Goal: Information Seeking & Learning: Compare options

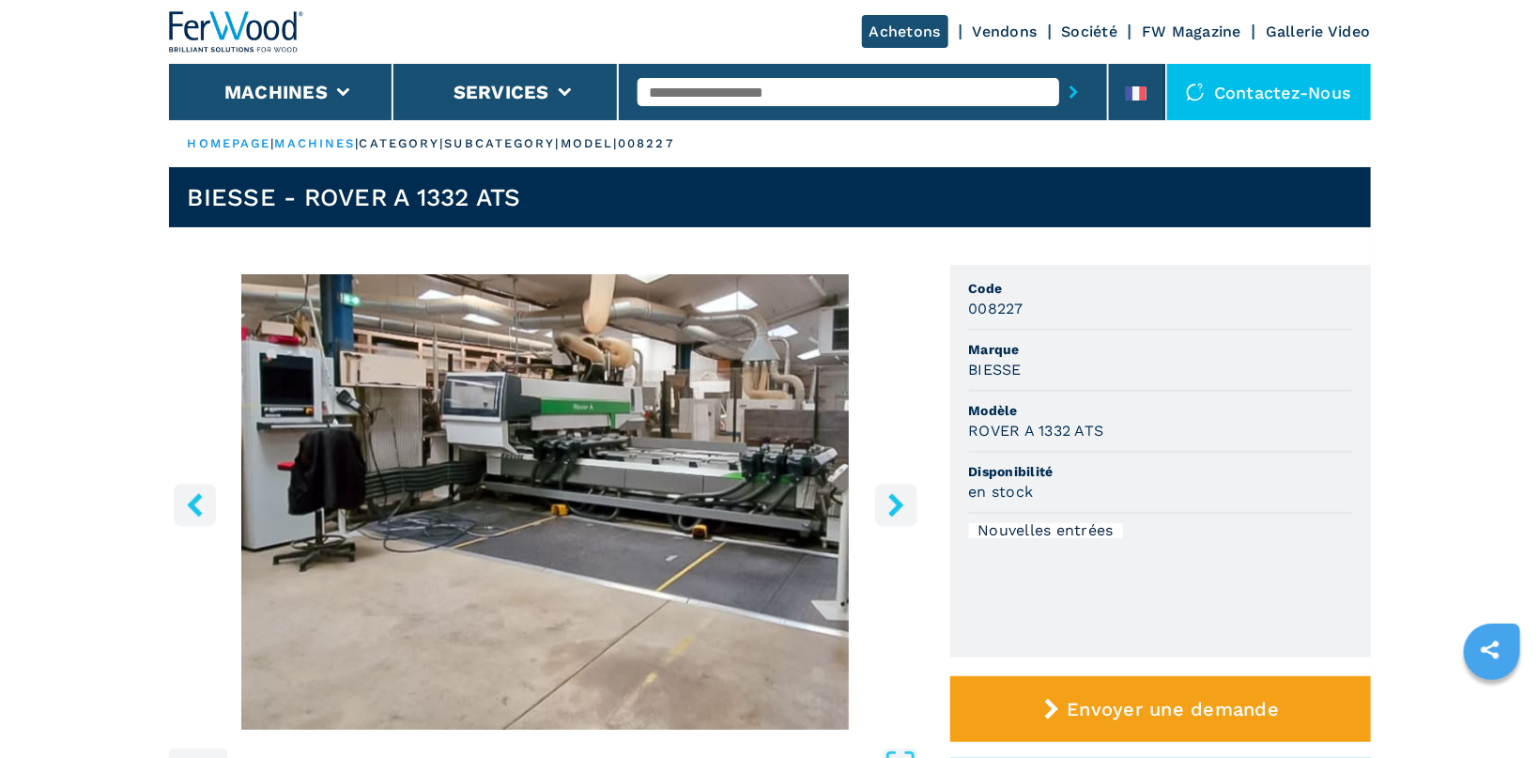
click at [740, 502] on icon "right-button" at bounding box center [896, 504] width 23 height 23
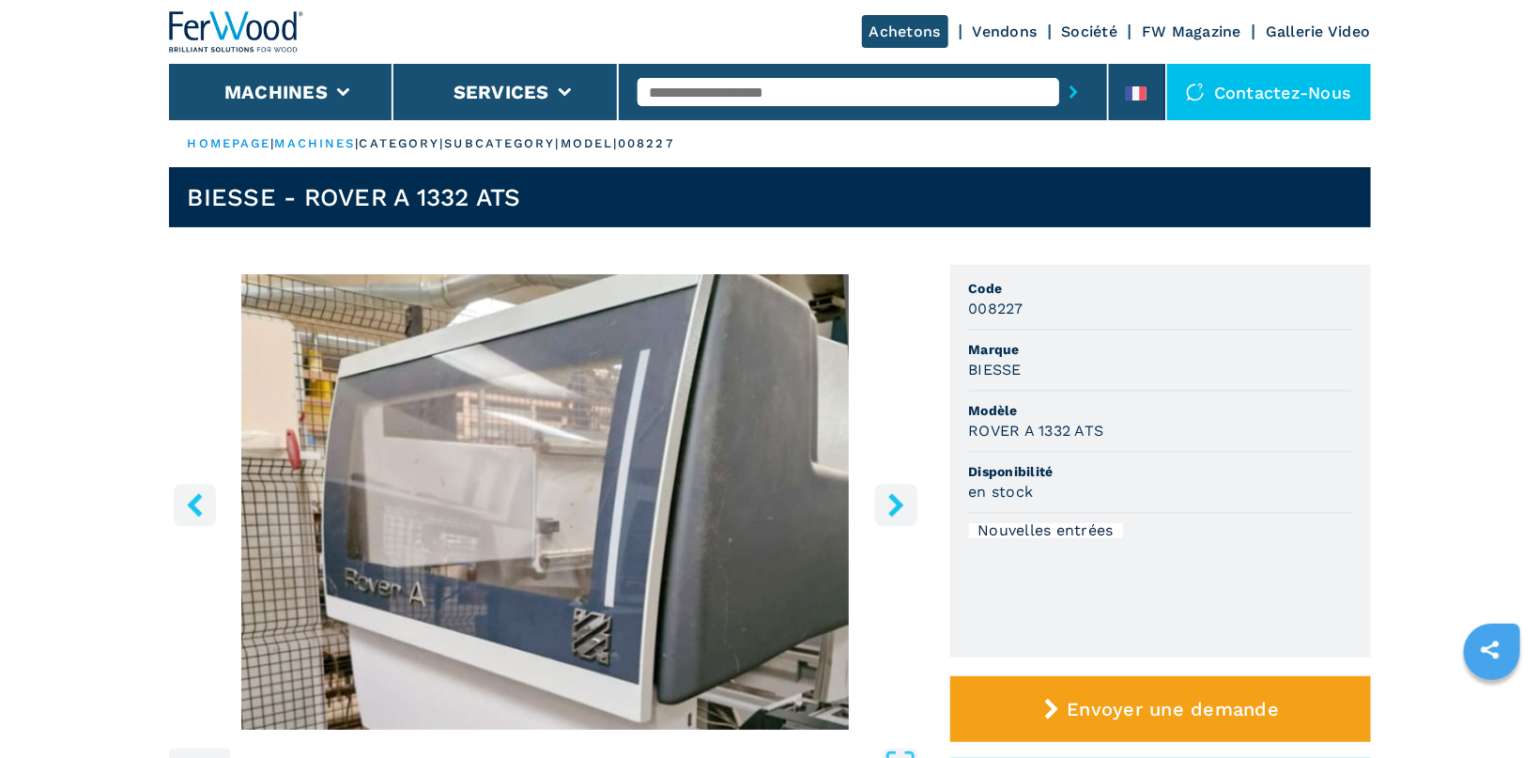
click at [740, 502] on icon "right-button" at bounding box center [896, 504] width 23 height 23
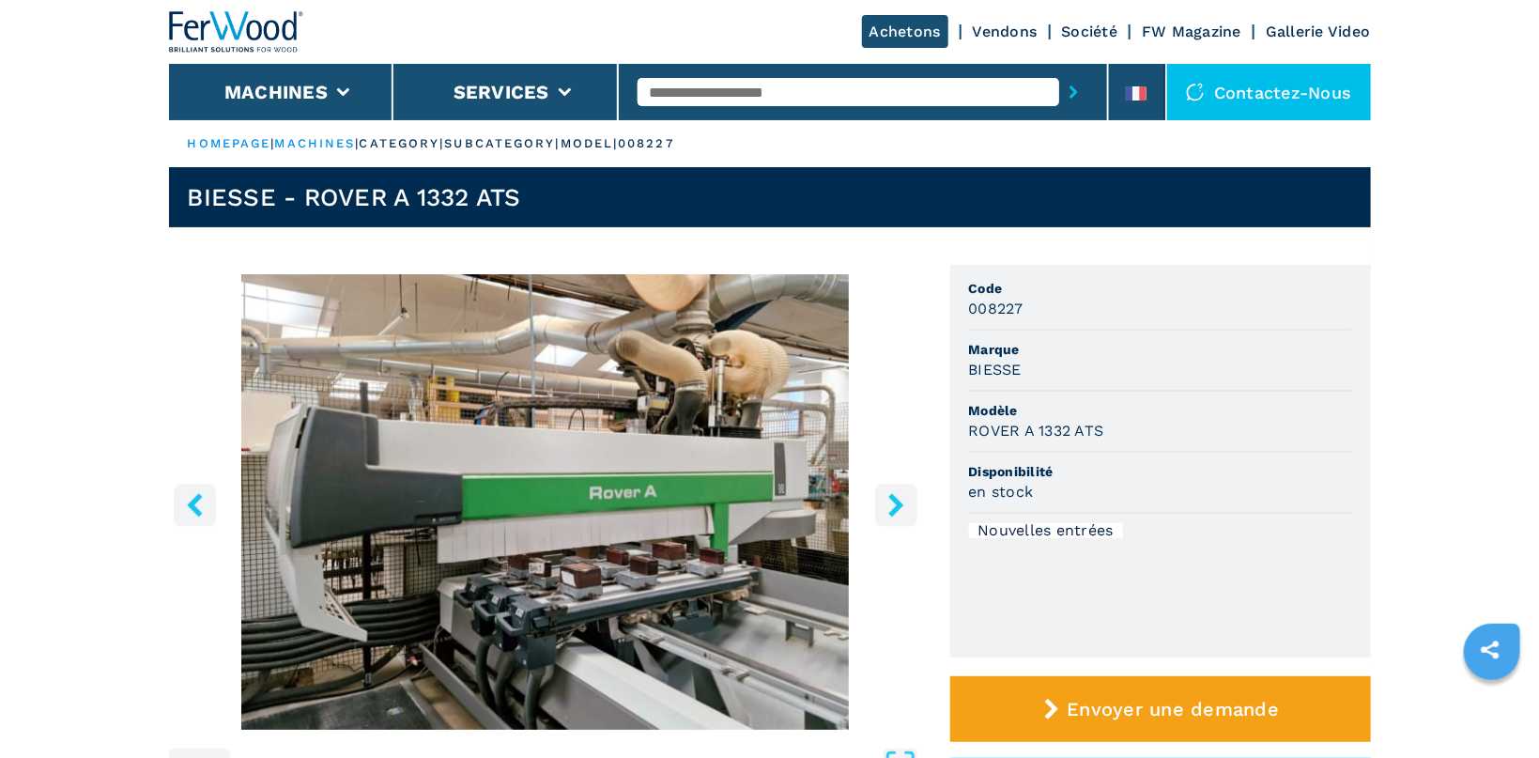
click at [740, 502] on icon "right-button" at bounding box center [896, 504] width 23 height 23
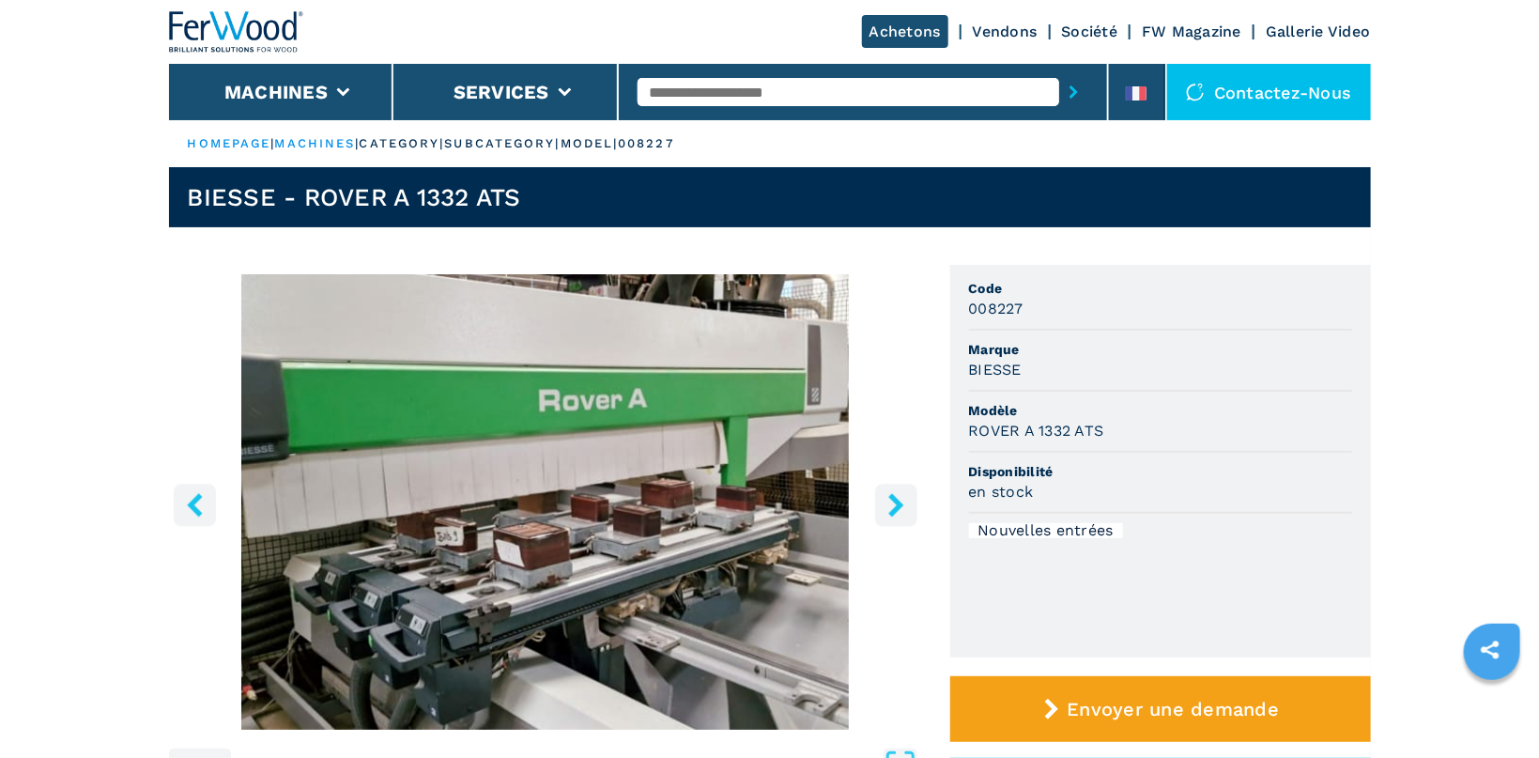
click at [740, 502] on icon "right-button" at bounding box center [896, 504] width 23 height 23
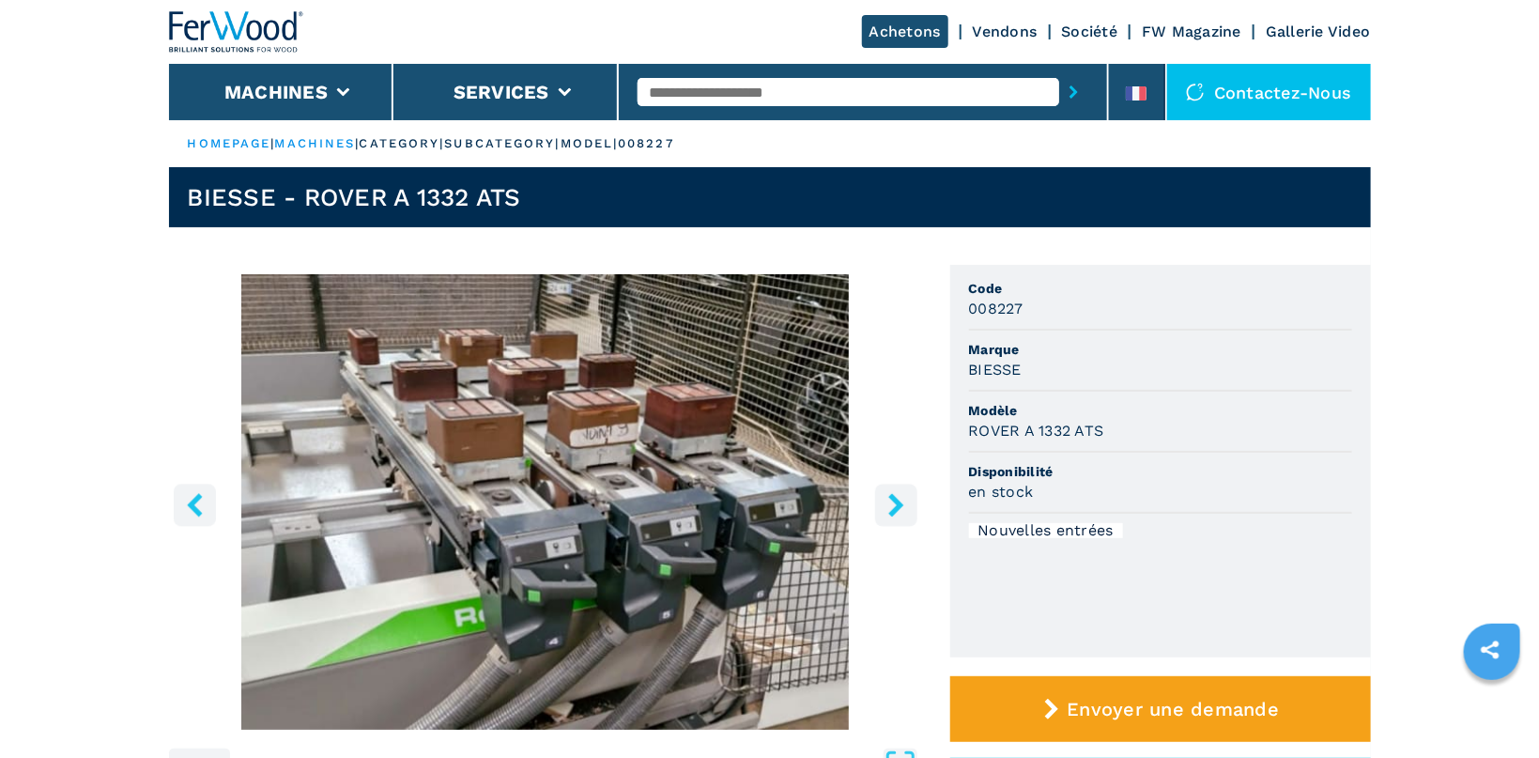
click at [740, 502] on icon "right-button" at bounding box center [896, 504] width 23 height 23
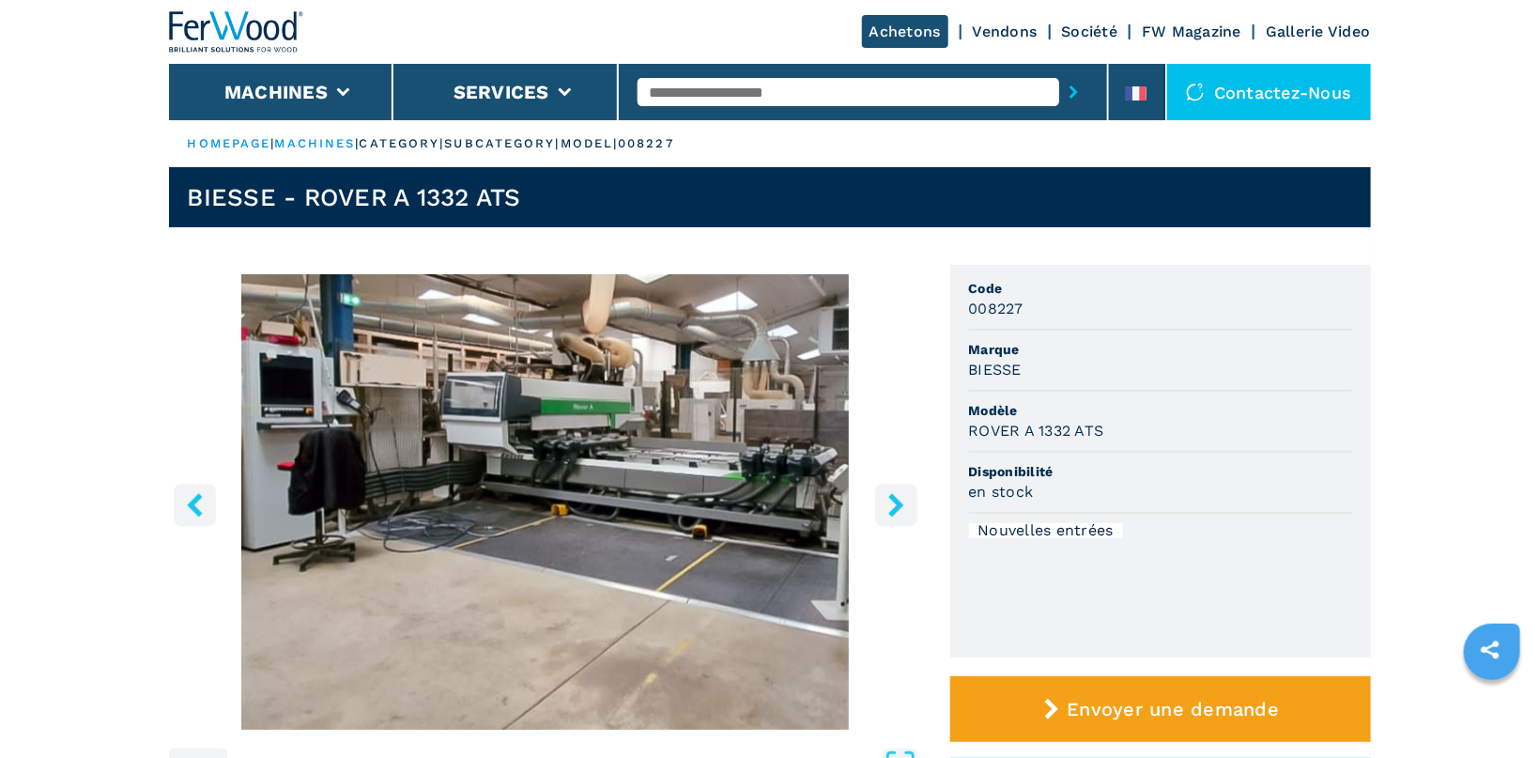
click at [740, 502] on icon "right-button" at bounding box center [896, 504] width 23 height 23
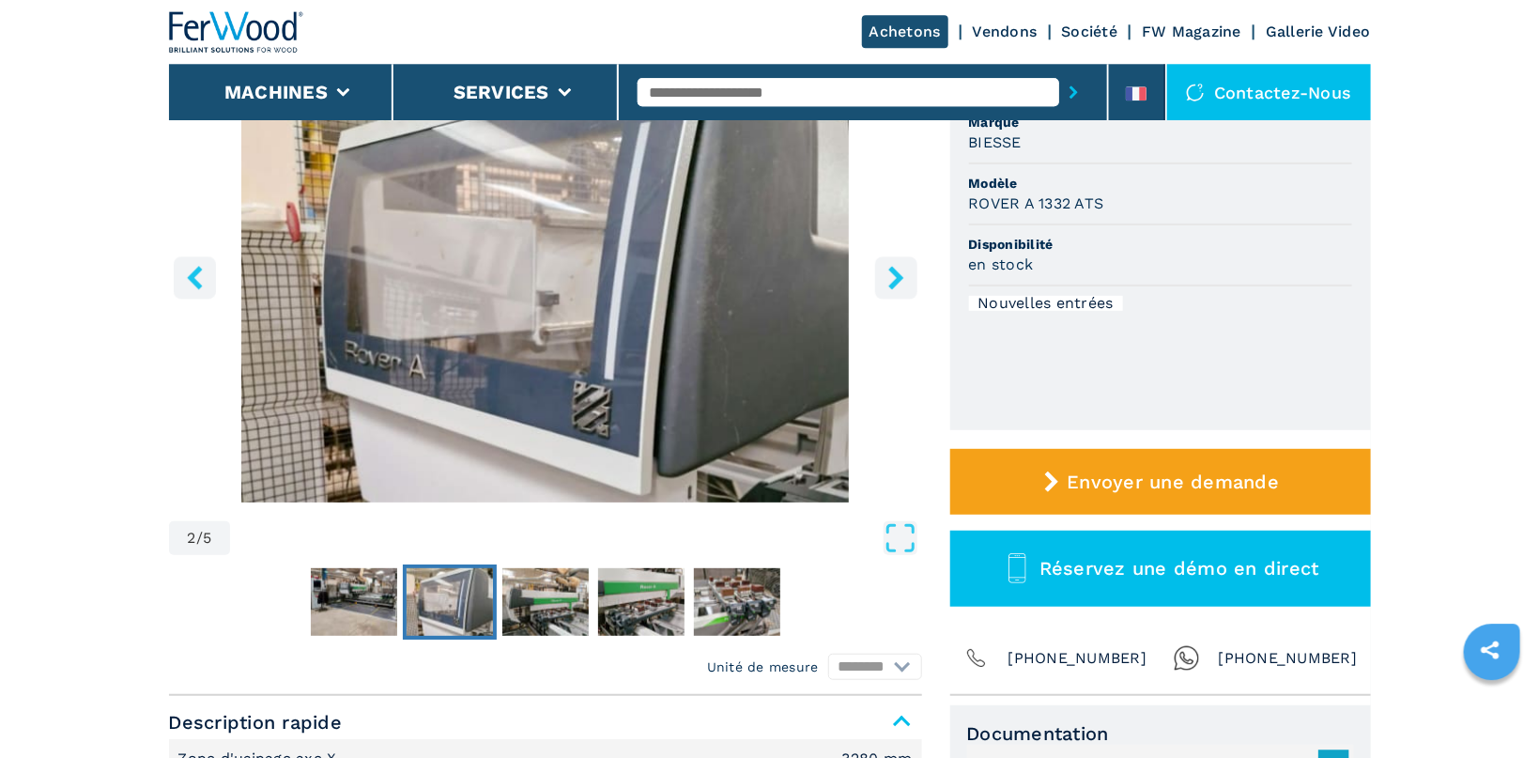
scroll to position [597, 0]
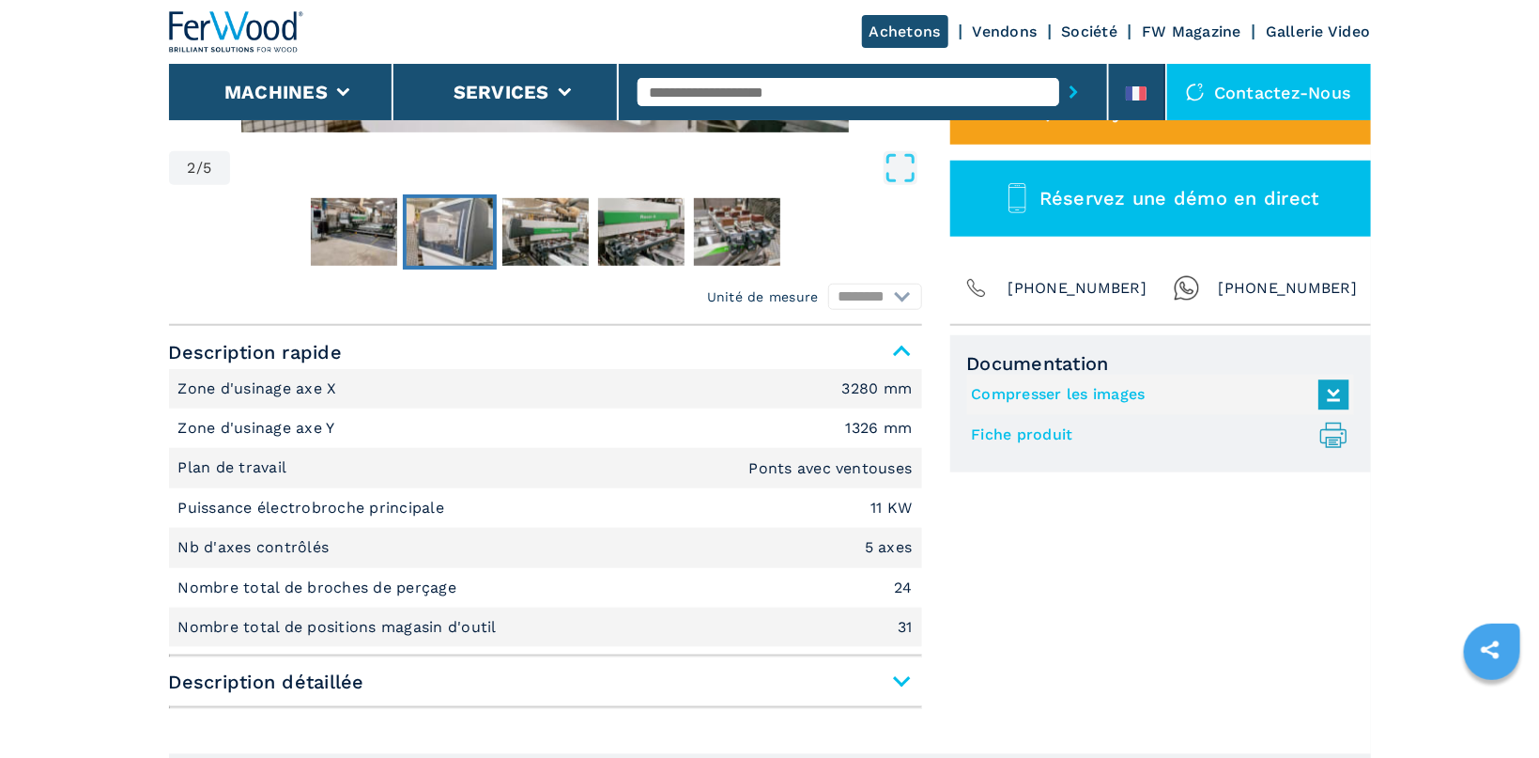
click at [740, 676] on span "Description détaillée" at bounding box center [545, 682] width 753 height 34
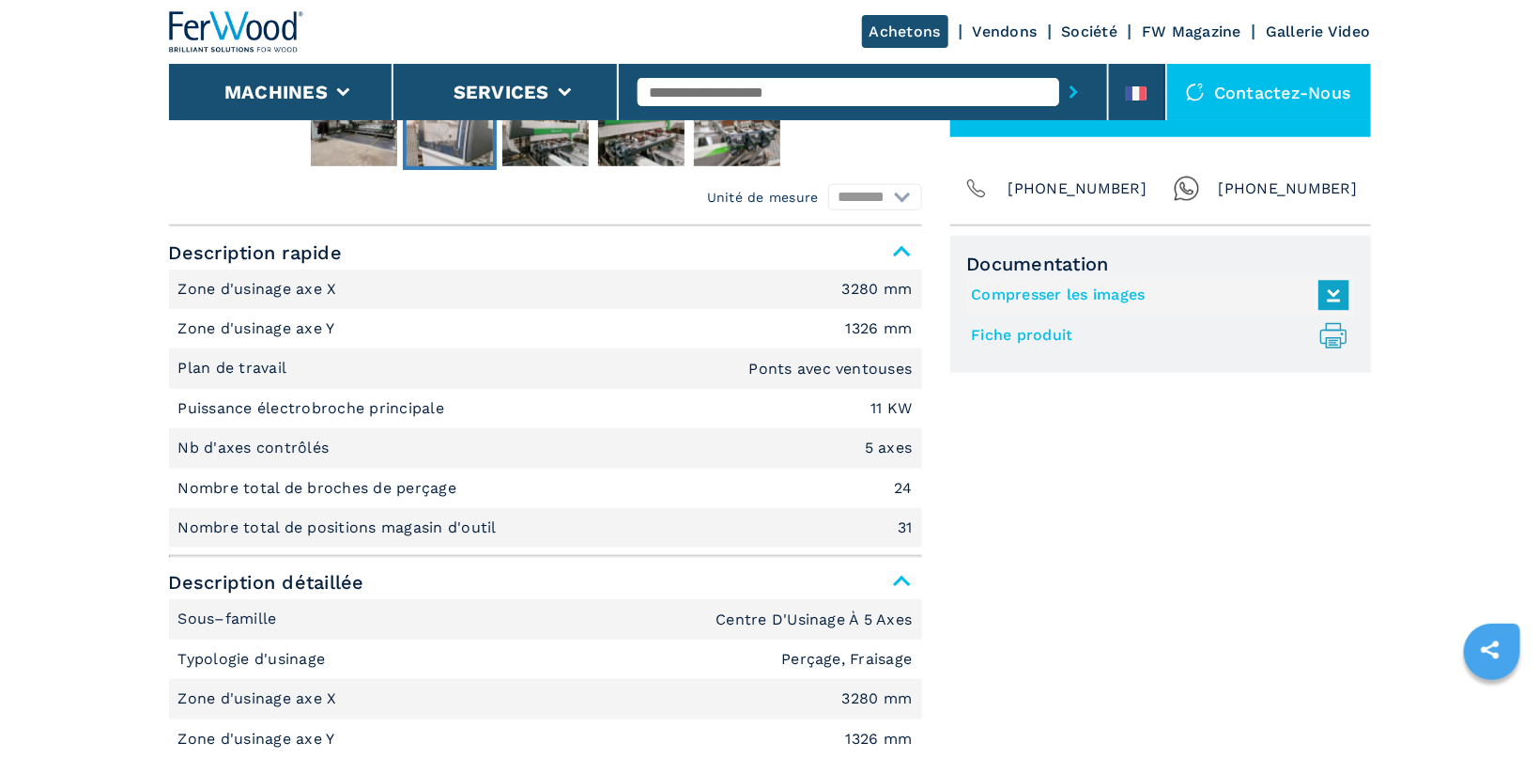
scroll to position [299, 0]
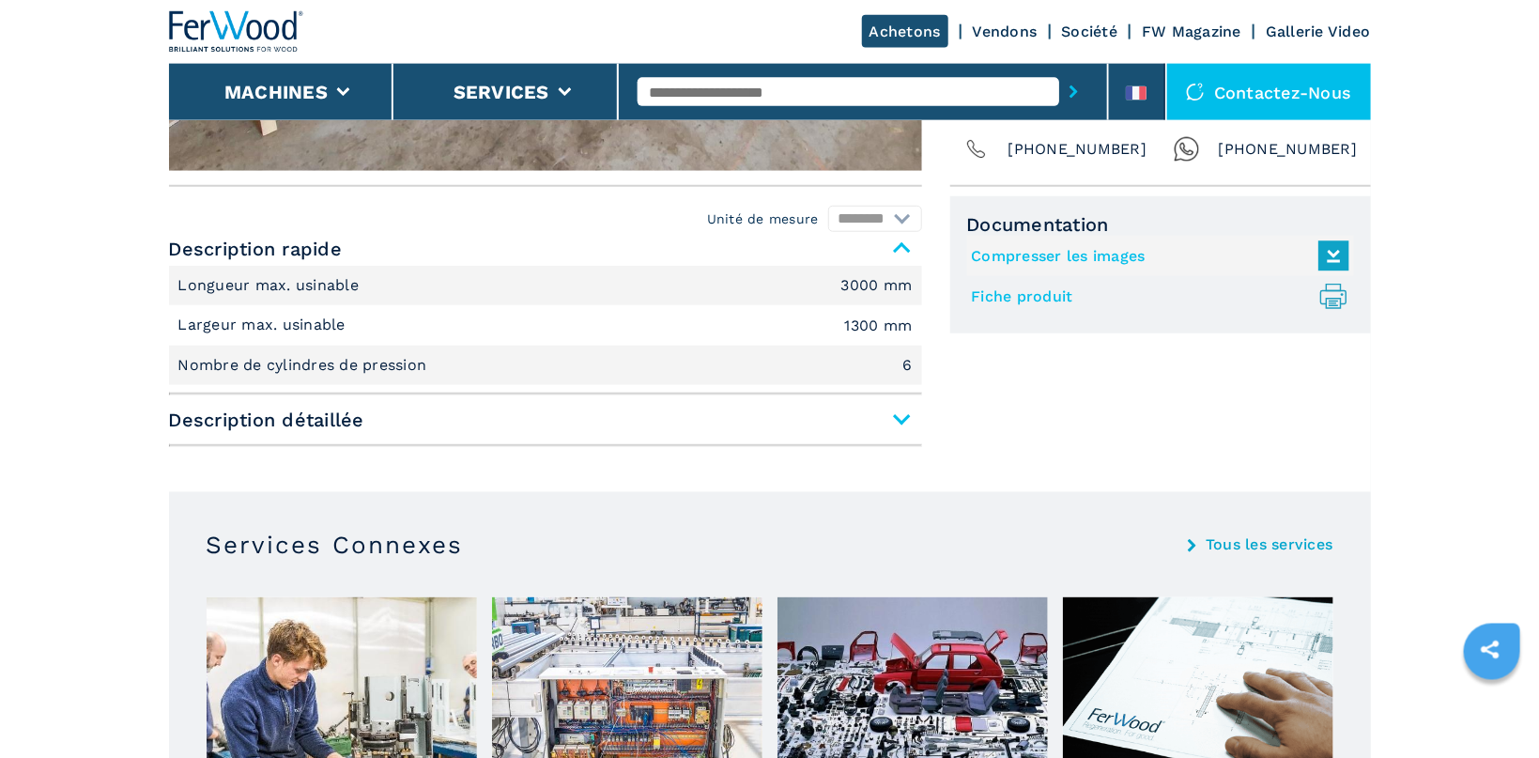
scroll to position [697, 0]
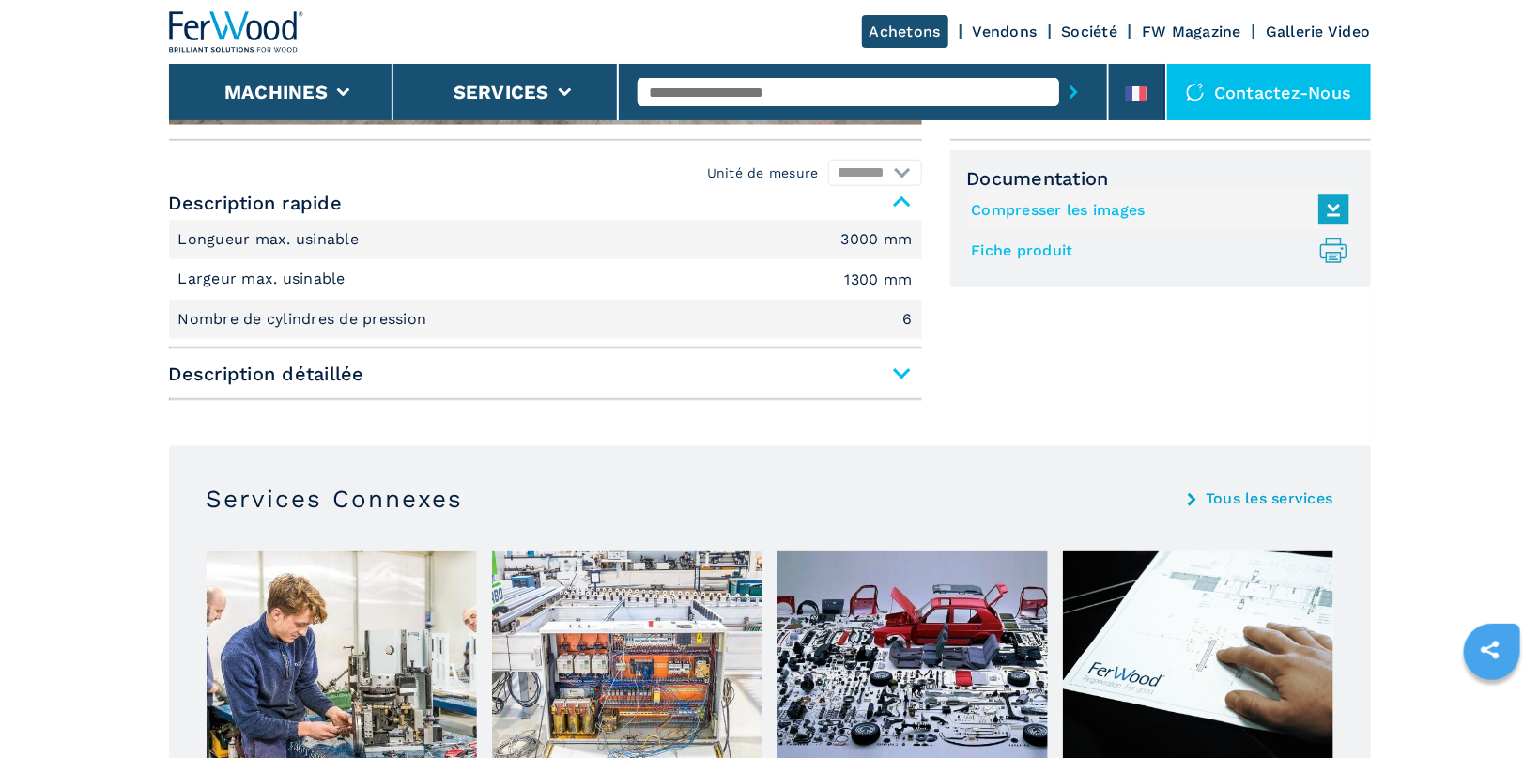
click at [900, 374] on span "Description détaillée" at bounding box center [545, 374] width 753 height 34
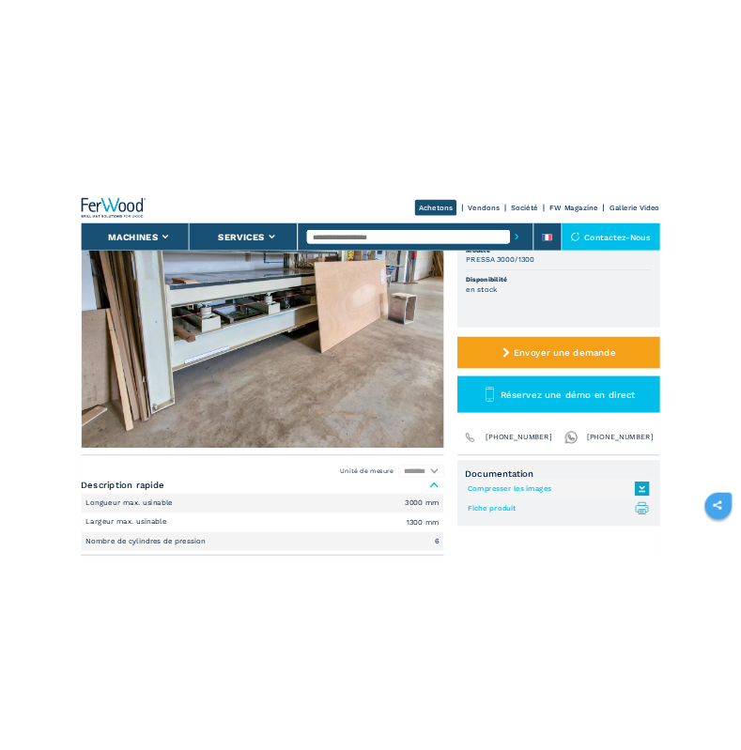
scroll to position [0, 0]
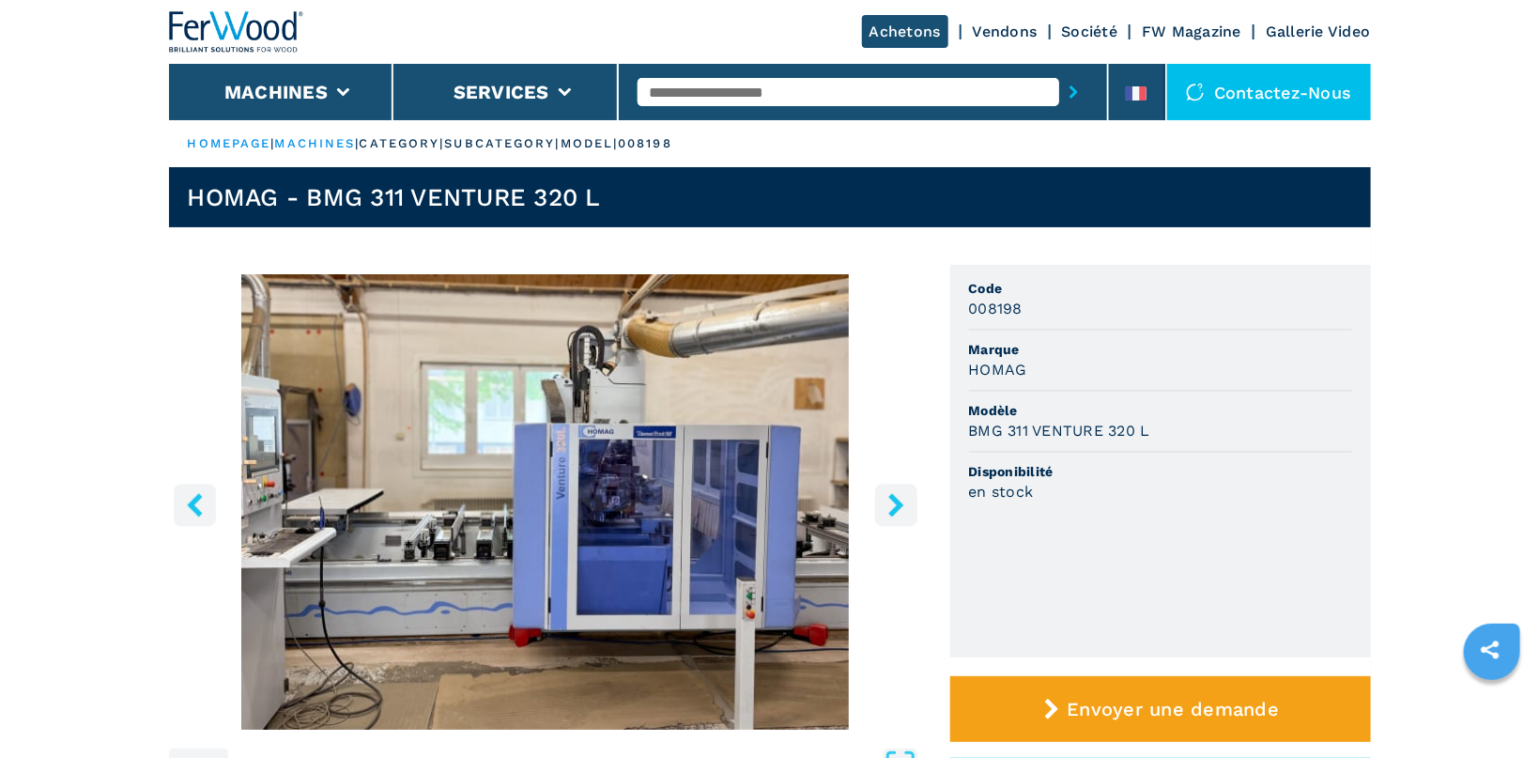
click at [889, 500] on icon "right-button" at bounding box center [896, 504] width 23 height 23
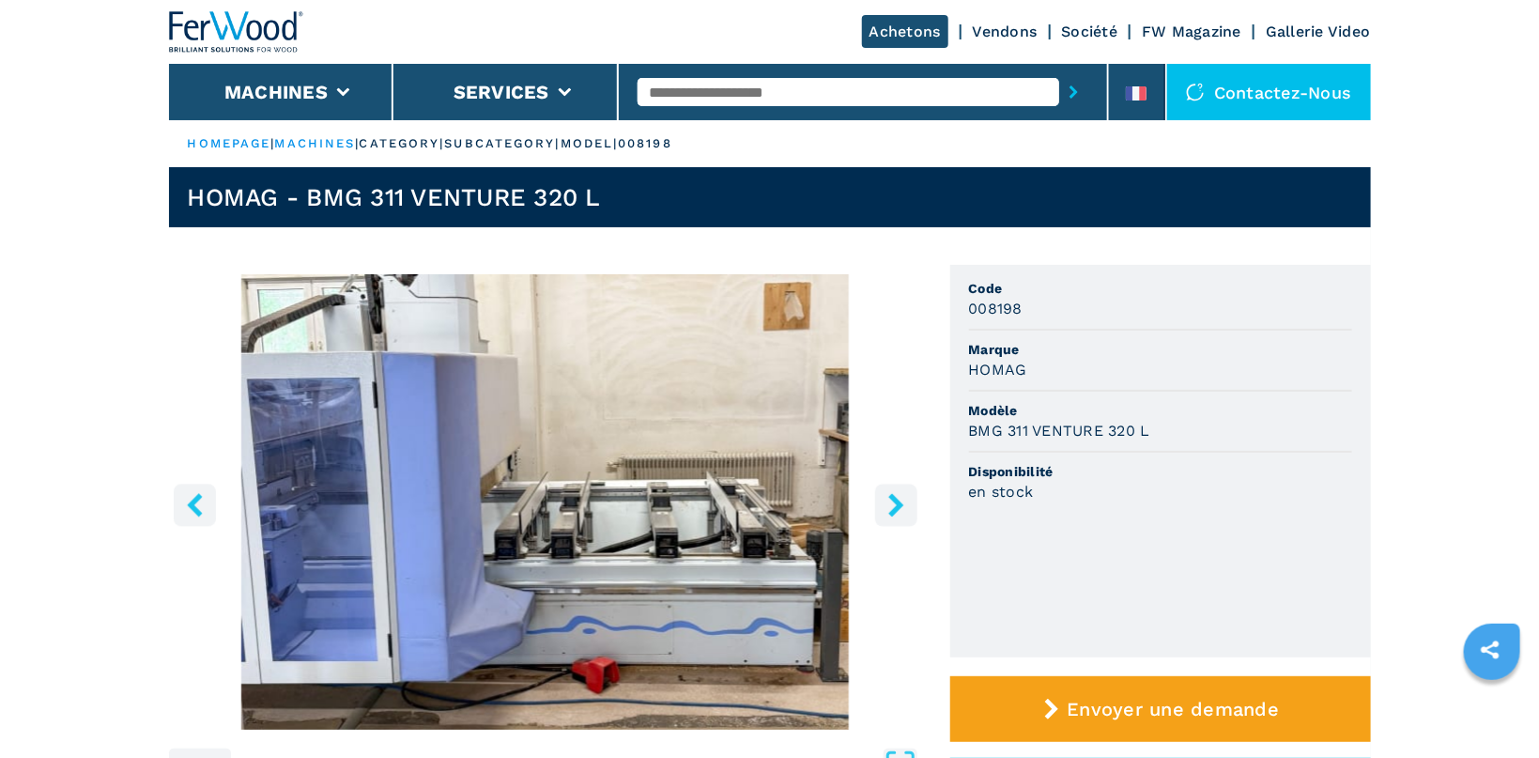
click at [889, 500] on icon "right-button" at bounding box center [896, 504] width 23 height 23
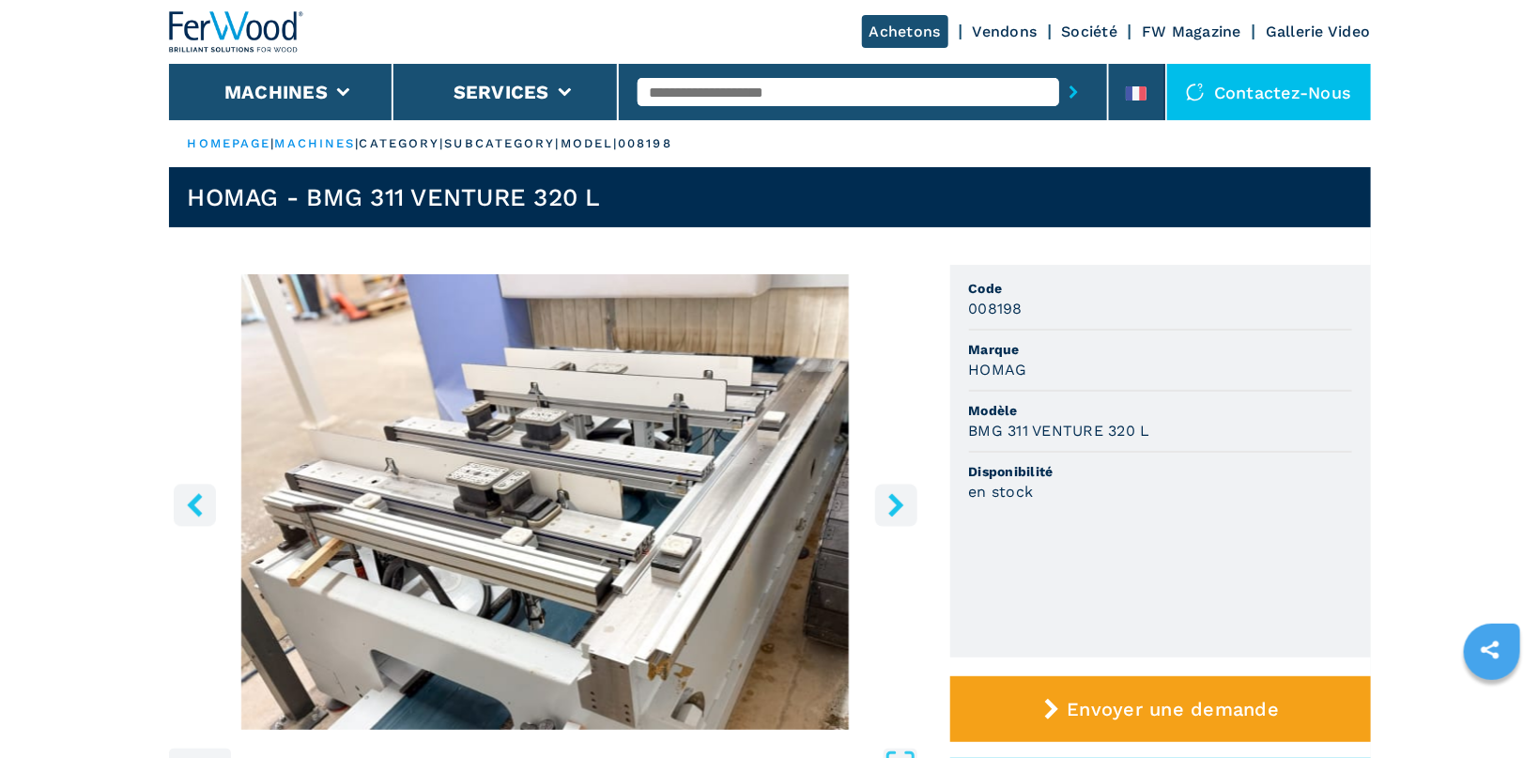
click at [889, 500] on icon "right-button" at bounding box center [896, 504] width 23 height 23
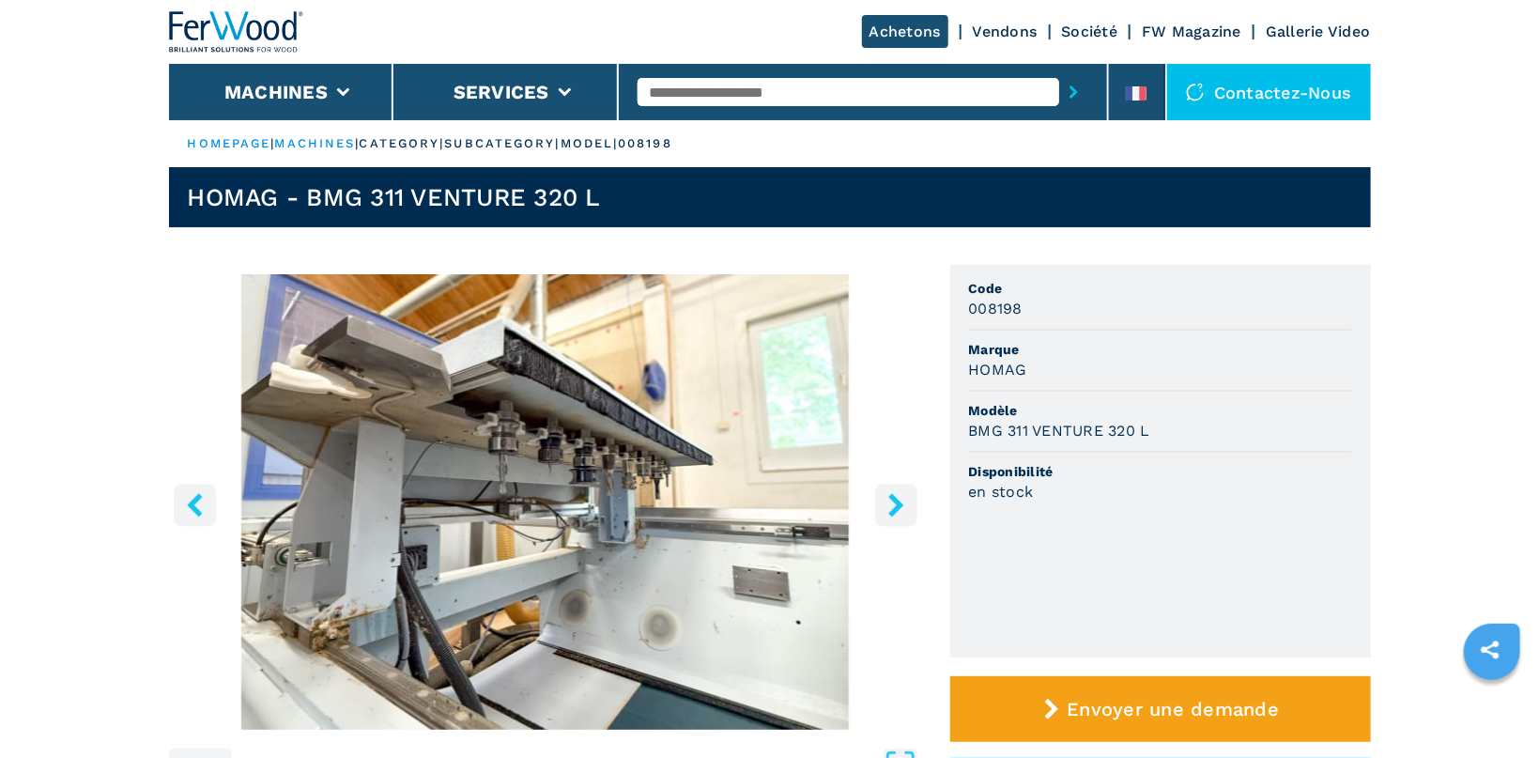
click at [889, 500] on icon "right-button" at bounding box center [896, 504] width 23 height 23
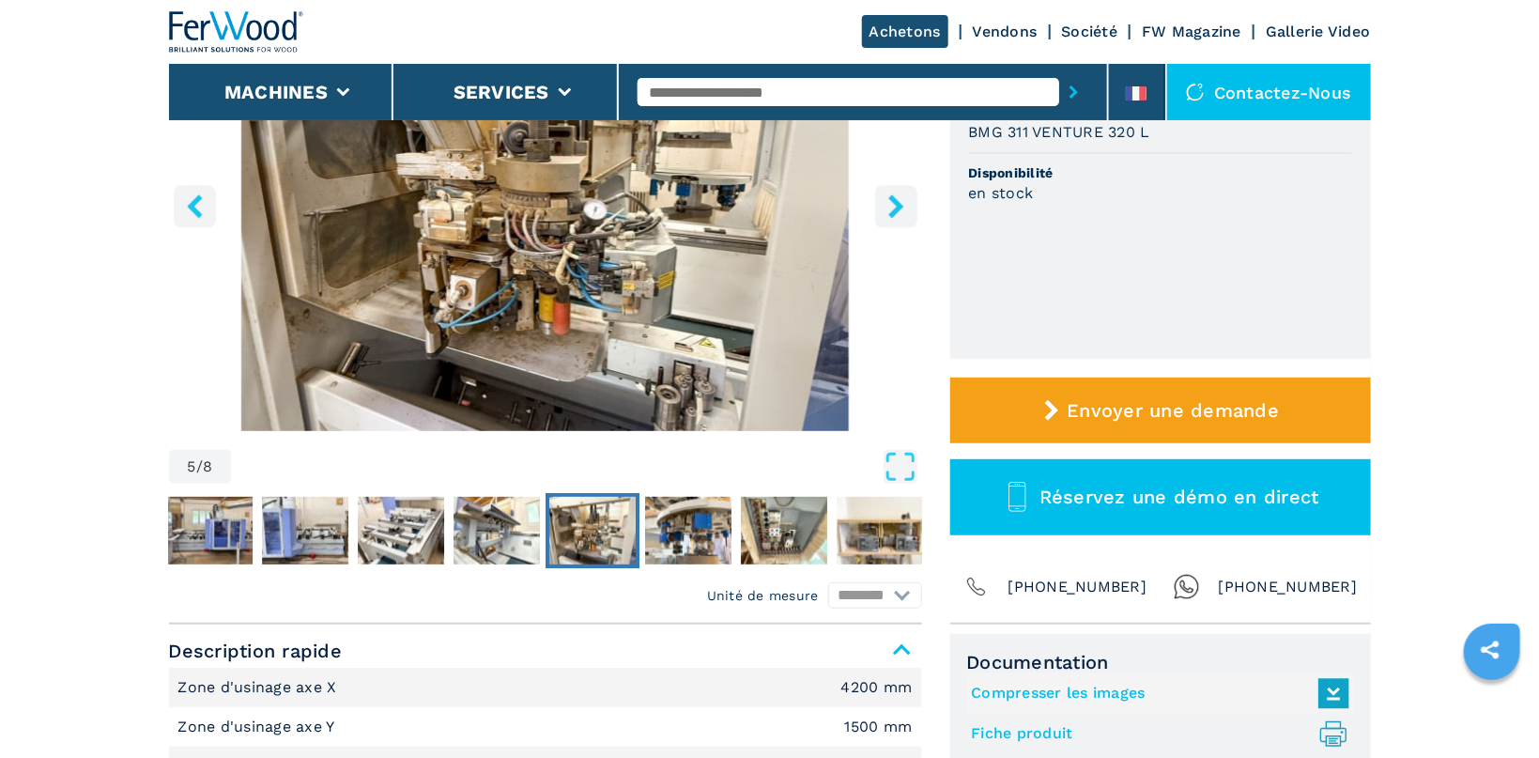
scroll to position [100, 0]
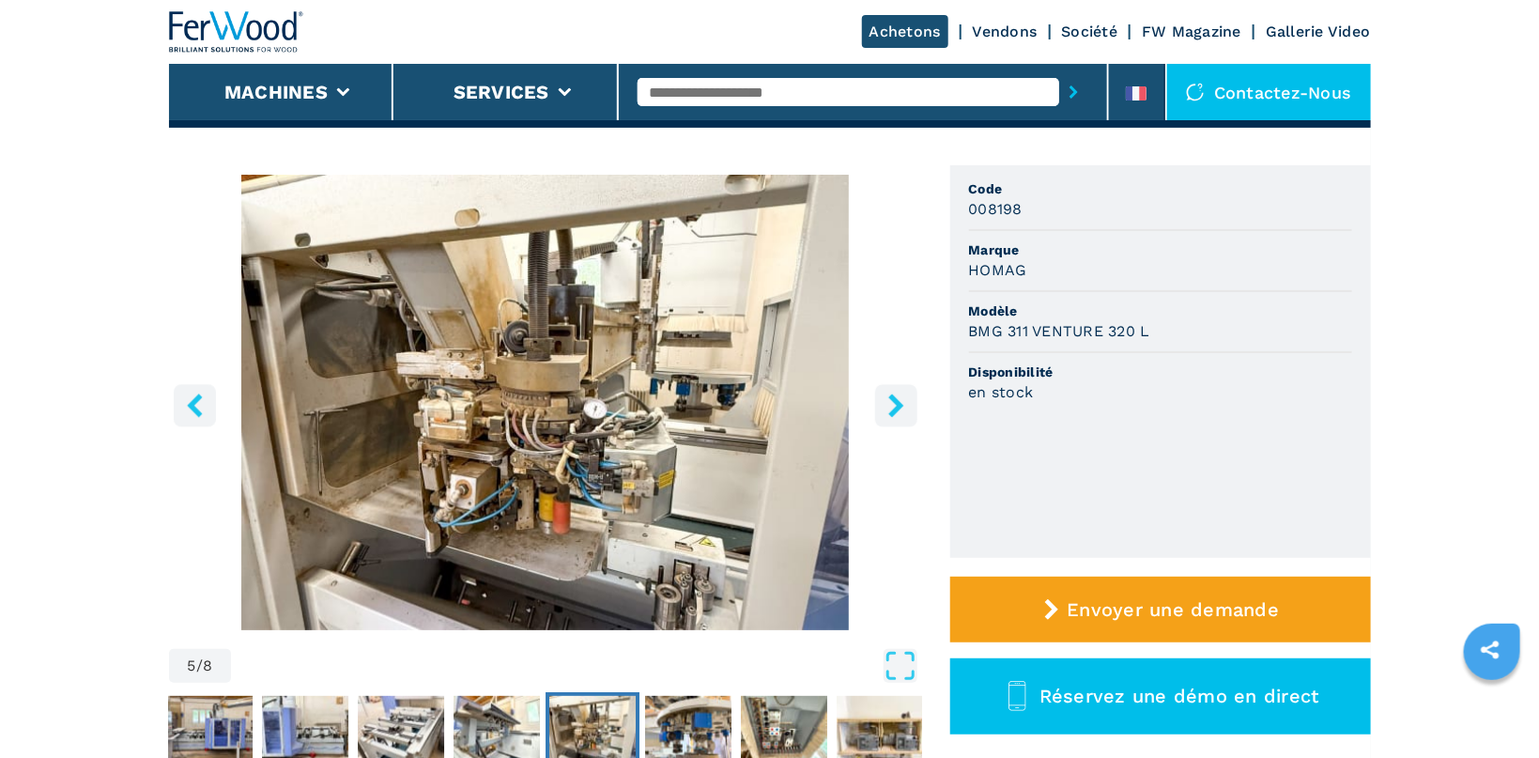
click at [892, 411] on icon "right-button" at bounding box center [895, 404] width 15 height 23
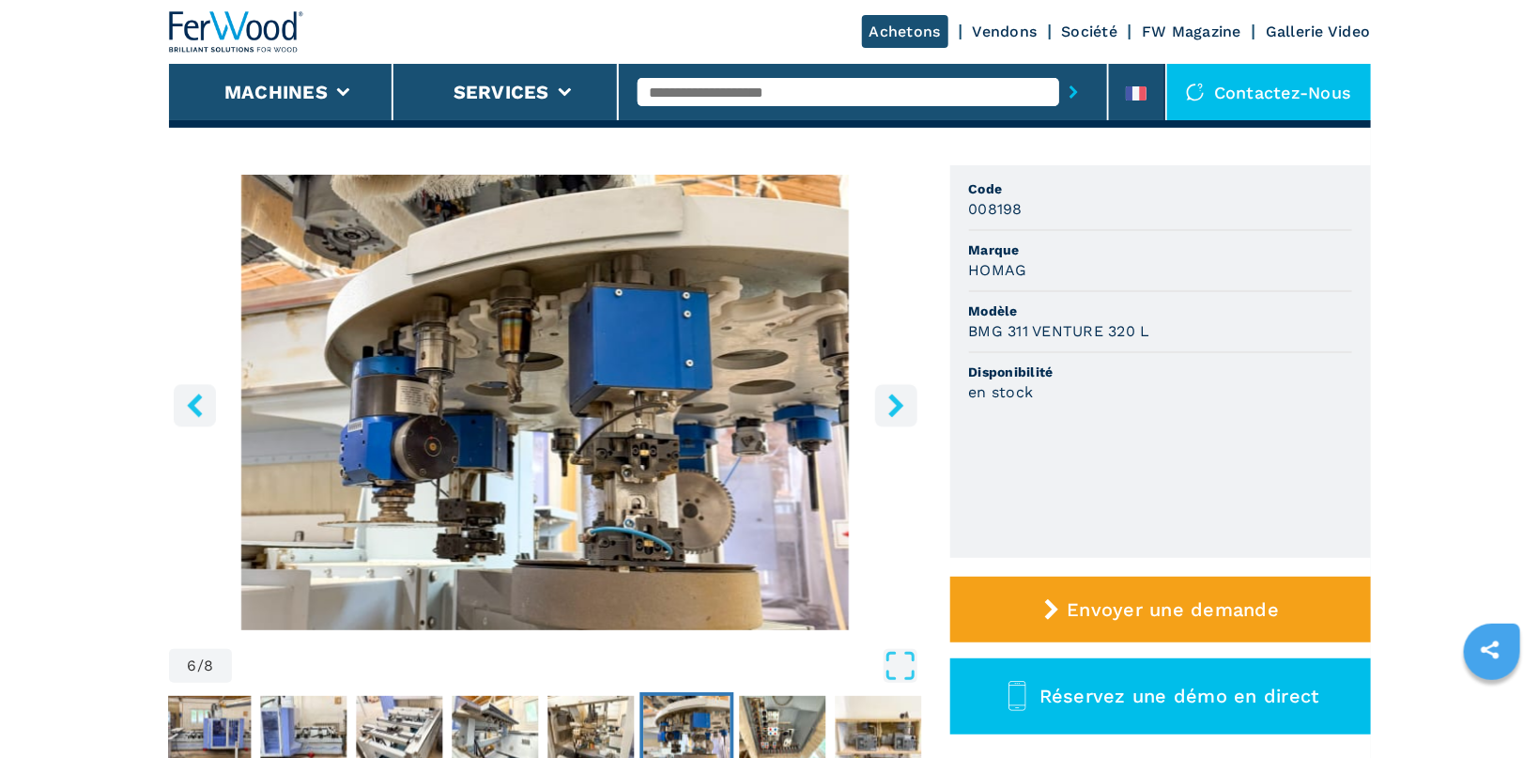
click at [892, 411] on icon "right-button" at bounding box center [895, 404] width 15 height 23
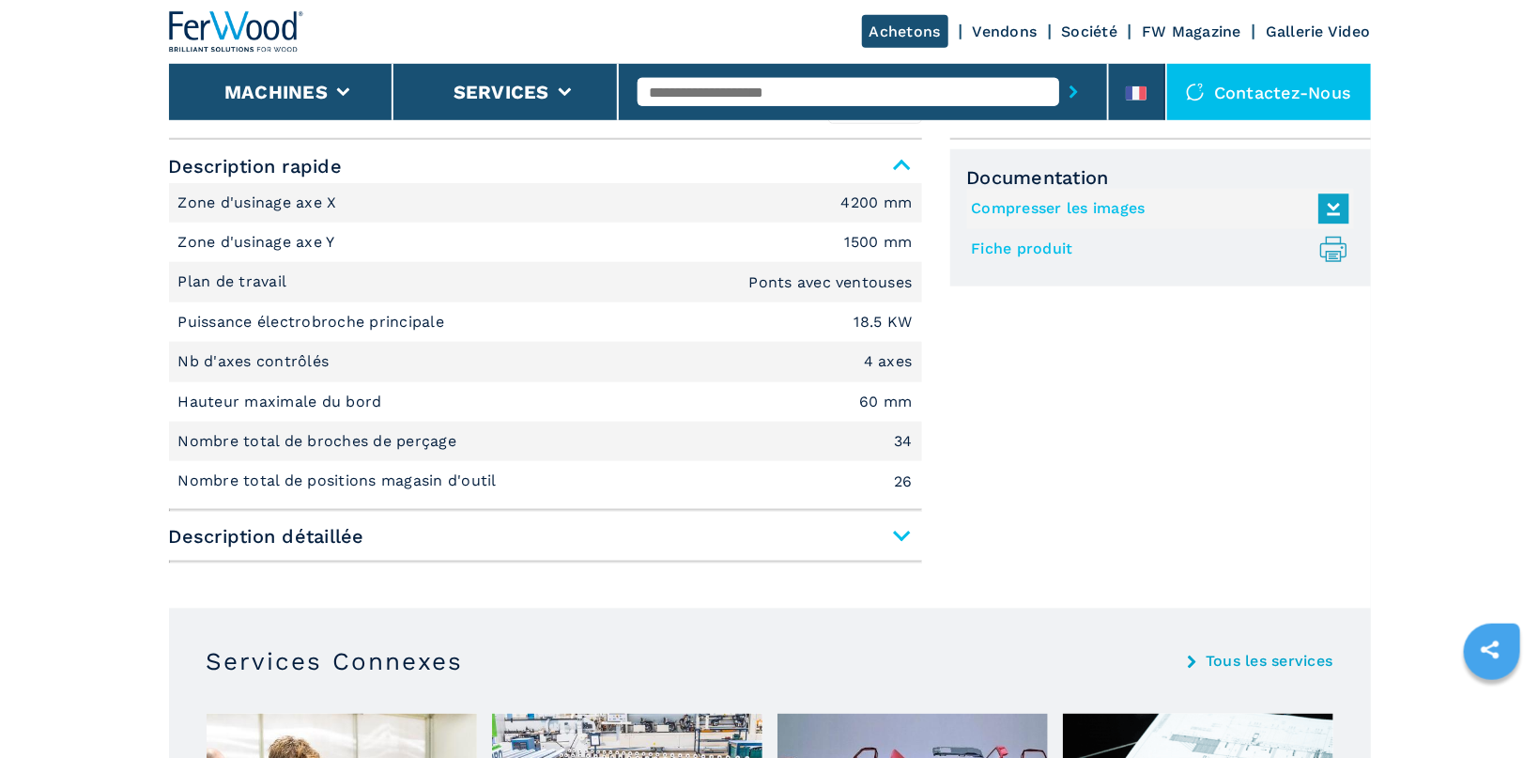
scroll to position [796, 0]
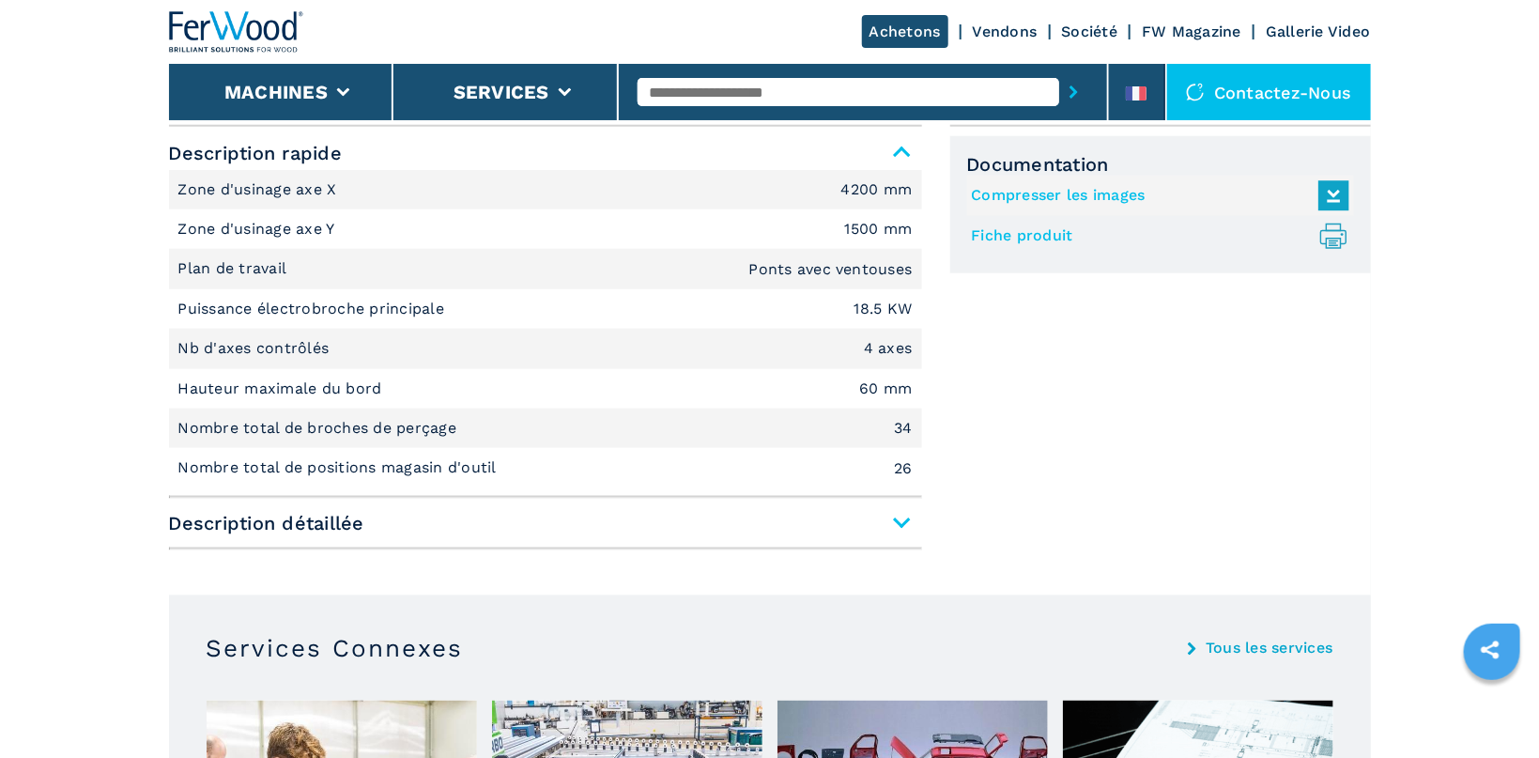
click at [907, 524] on span "Description détaillée" at bounding box center [545, 523] width 753 height 34
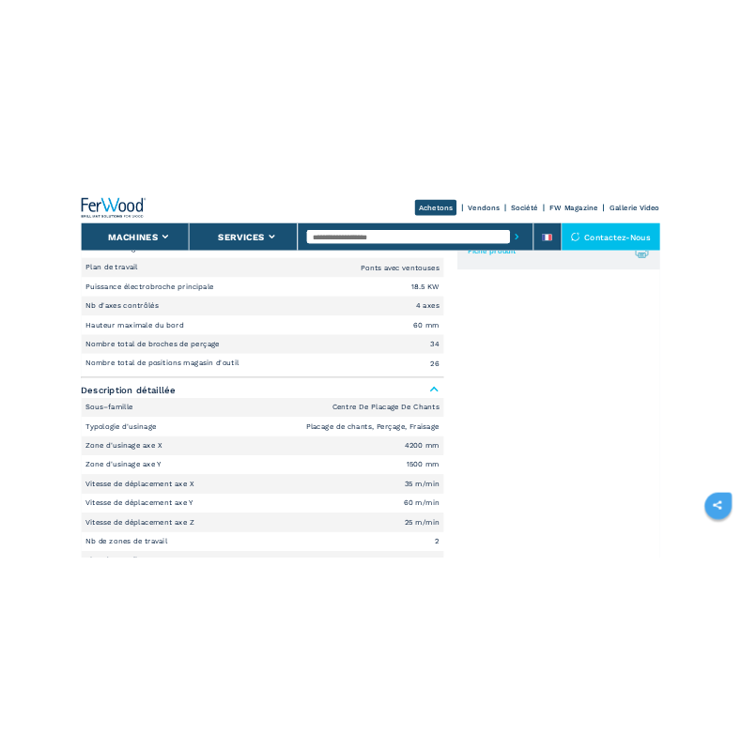
scroll to position [995, 0]
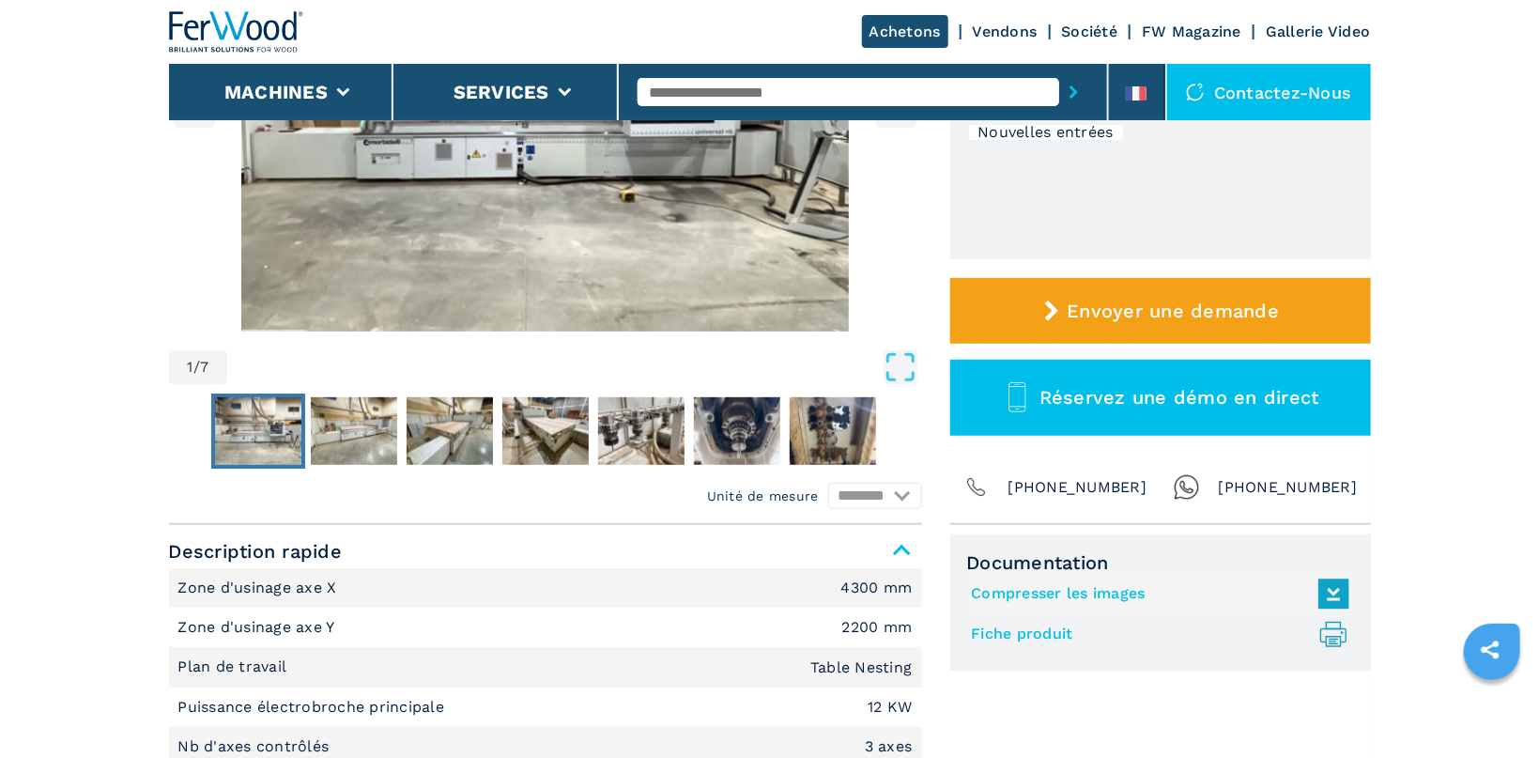
scroll to position [597, 0]
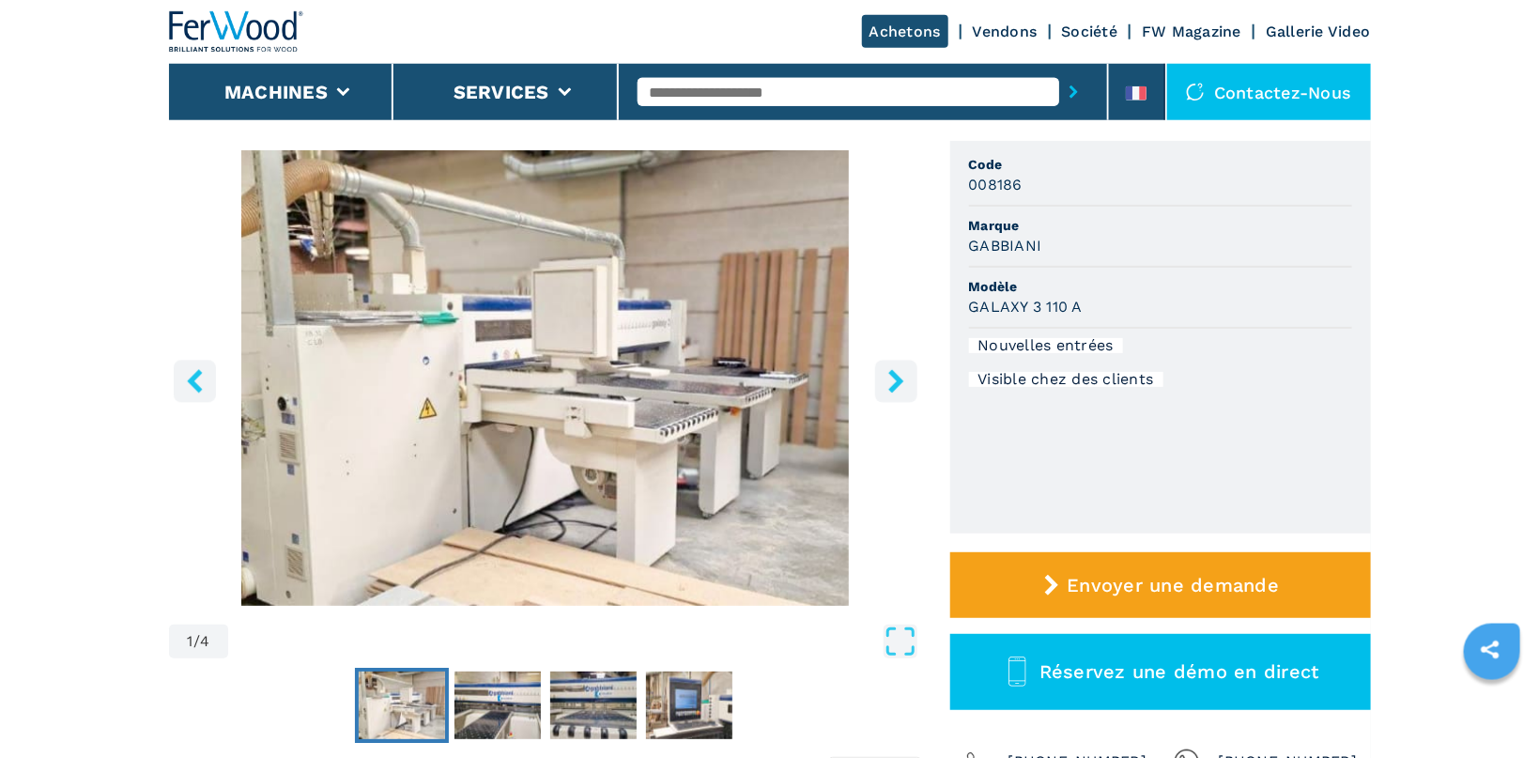
scroll to position [299, 0]
